Goal: Communication & Community: Ask a question

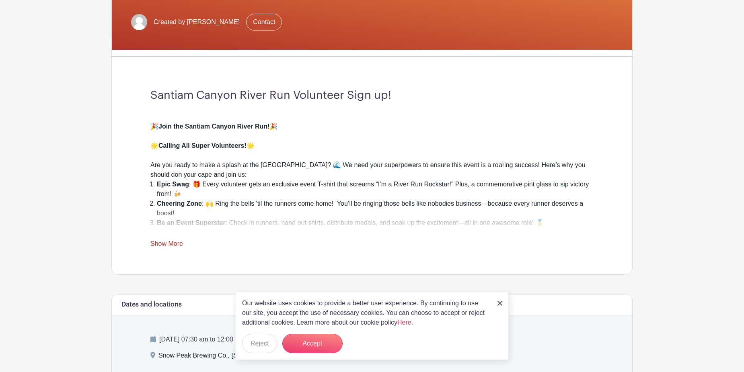
scroll to position [161, 0]
click at [499, 301] on img at bounding box center [499, 303] width 5 height 5
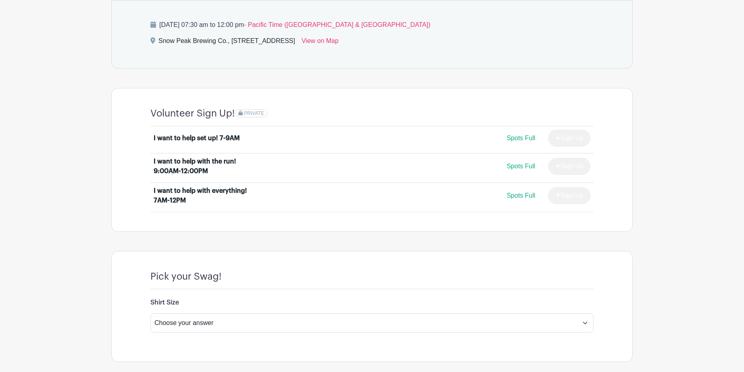
scroll to position [515, 0]
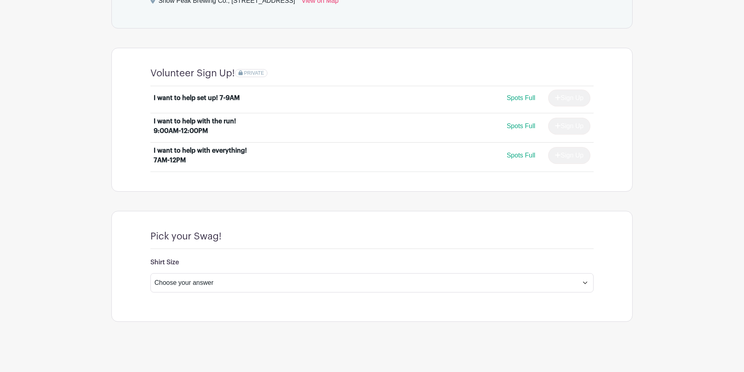
click at [523, 98] on span "Spots Full" at bounding box center [520, 97] width 29 height 7
click at [570, 94] on div "Sign Up" at bounding box center [565, 98] width 49 height 17
click at [568, 123] on div "Sign Up" at bounding box center [565, 126] width 49 height 17
drag, startPoint x: 574, startPoint y: 155, endPoint x: 552, endPoint y: 168, distance: 25.9
click at [571, 156] on div "Sign Up" at bounding box center [565, 155] width 49 height 17
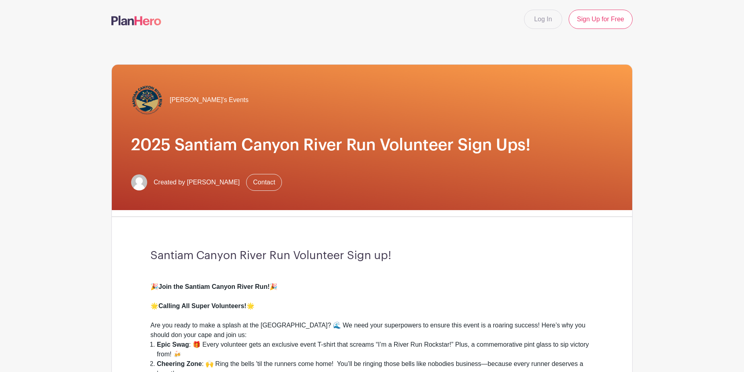
scroll to position [40, 0]
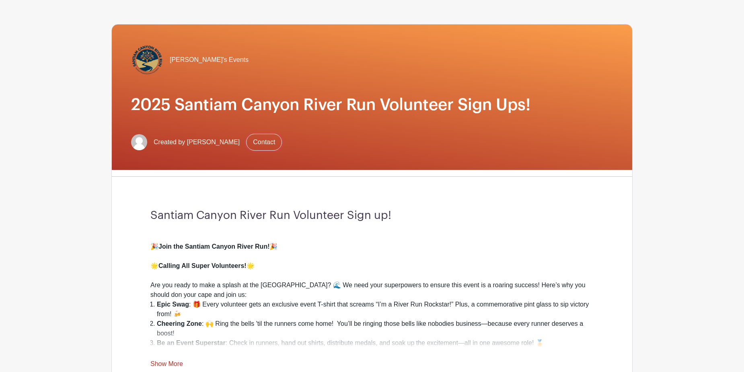
click at [252, 140] on link "Contact" at bounding box center [264, 142] width 36 height 17
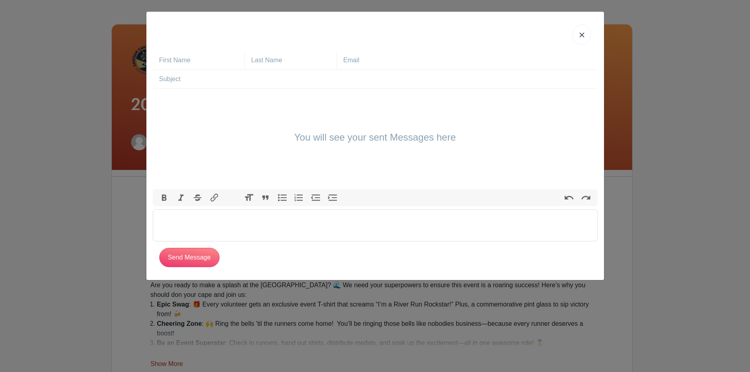
click at [195, 228] on trix-editor at bounding box center [375, 225] width 445 height 32
type trix-editor "<div>+</div>"
type trix-editor "<div>Is there still room for volunteering?</div>"
click at [198, 259] on input "Send Message" at bounding box center [189, 257] width 60 height 19
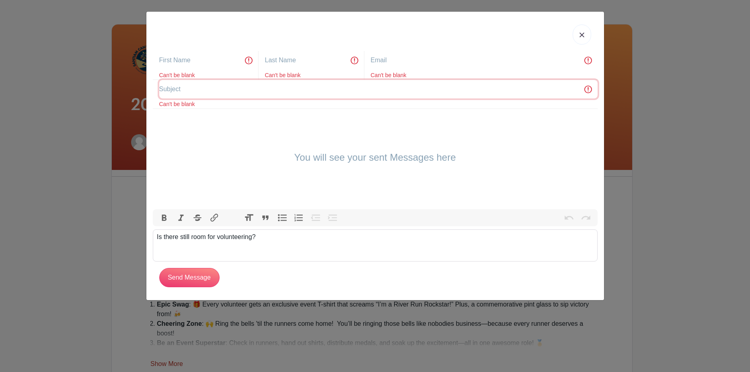
click at [200, 86] on input "text" at bounding box center [378, 89] width 438 height 18
click at [195, 66] on input "text" at bounding box center [208, 60] width 99 height 18
type input "[PERSON_NAME]"
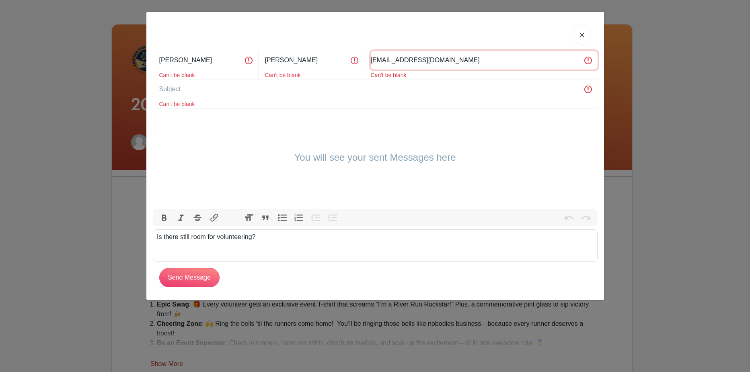
drag, startPoint x: 435, startPoint y: 65, endPoint x: 361, endPoint y: 68, distance: 74.5
click at [361, 68] on div "[PERSON_NAME] Can't be blank [PERSON_NAME] Can't be blank [EMAIL_ADDRESS][DOMAI…" at bounding box center [375, 65] width 445 height 29
type input "[EMAIL_ADDRESS][DOMAIN_NAME]"
click at [184, 92] on input "text" at bounding box center [378, 89] width 438 height 18
type input "Volunteer"
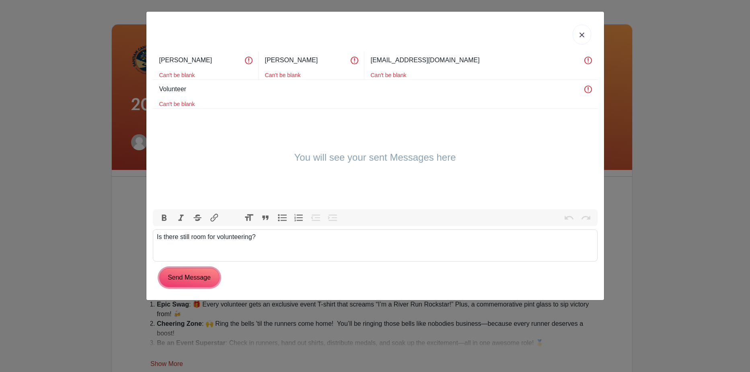
click at [196, 281] on input "Send Message" at bounding box center [189, 277] width 60 height 19
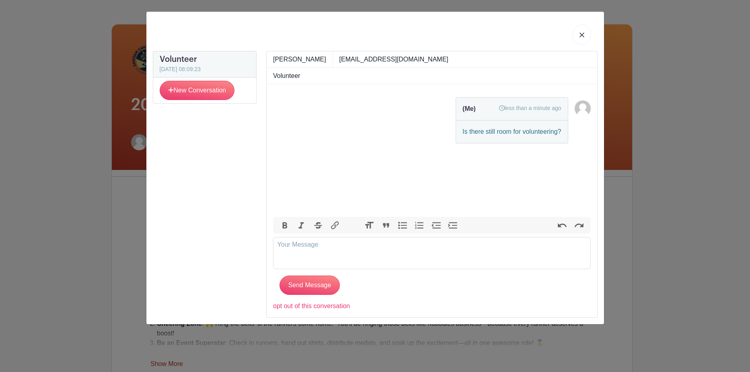
click at [578, 34] on link at bounding box center [581, 35] width 18 height 20
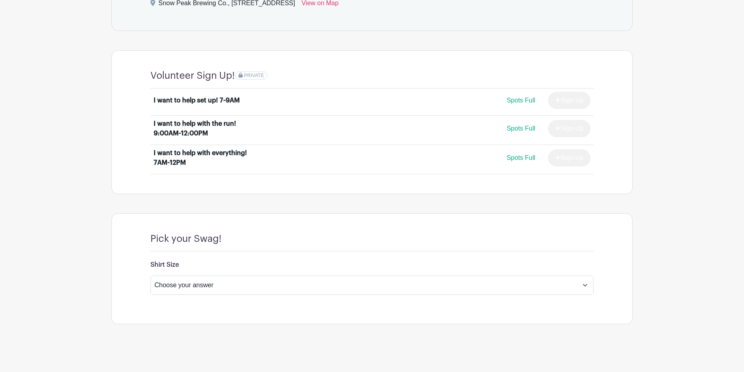
scroll to position [515, 0]
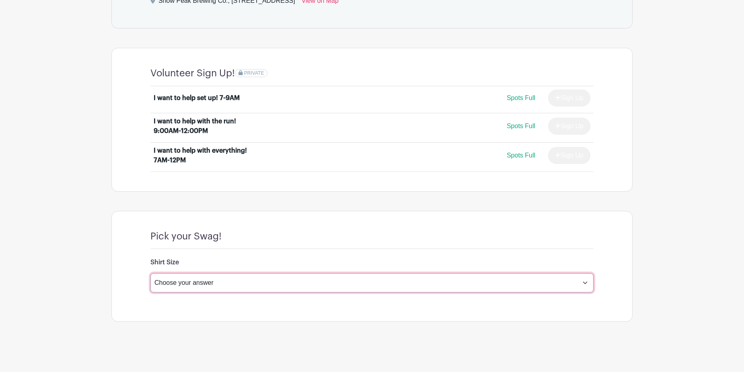
drag, startPoint x: 262, startPoint y: 287, endPoint x: 271, endPoint y: 275, distance: 15.5
click at [262, 283] on select "Choose your answer Small Medium Large X-Large XX- Large Another option ( please…" at bounding box center [371, 282] width 443 height 19
select select "4599"
click at [150, 273] on select "Choose your answer Small Medium Large X-Large XX- Large Another option ( please…" at bounding box center [371, 282] width 443 height 19
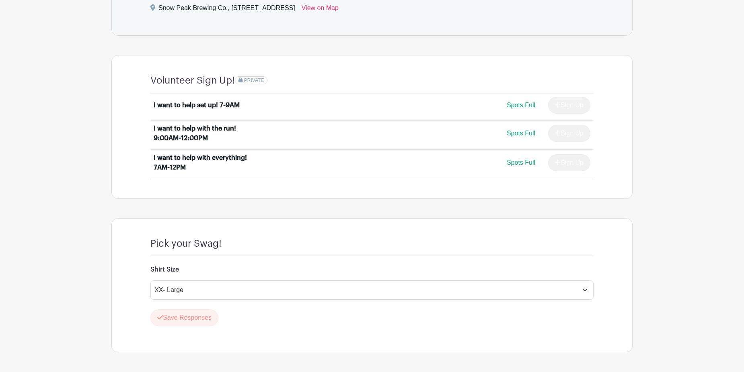
scroll to position [539, 0]
